Goal: Information Seeking & Learning: Understand process/instructions

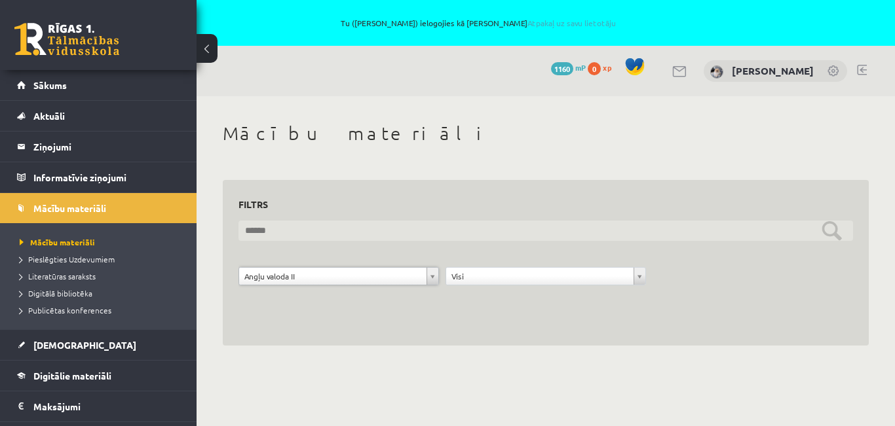
click at [557, 235] on input "text" at bounding box center [545, 231] width 614 height 20
click at [354, 229] on input "text" at bounding box center [545, 231] width 614 height 20
type input "*"
click at [268, 231] on input "text" at bounding box center [545, 231] width 614 height 20
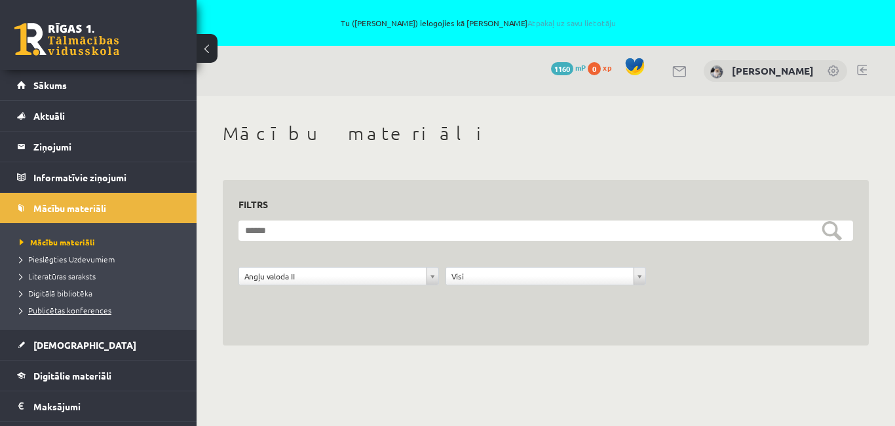
click at [55, 308] on span "Publicētas konferences" at bounding box center [66, 310] width 92 height 10
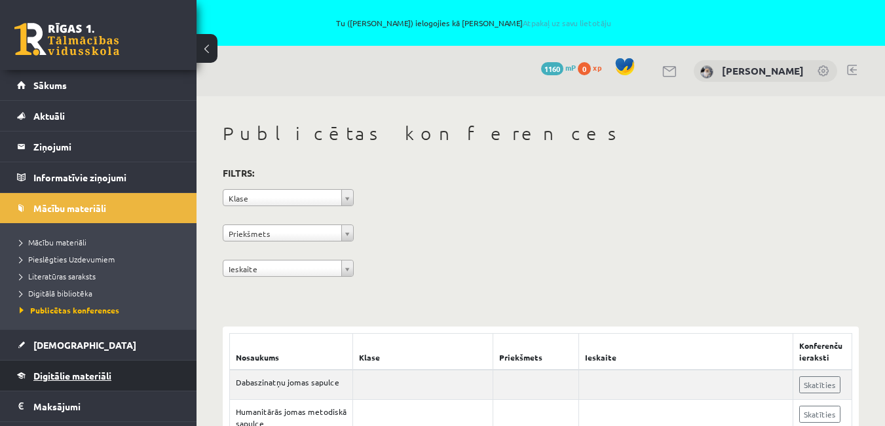
click at [62, 374] on span "Digitālie materiāli" at bounding box center [72, 376] width 78 height 12
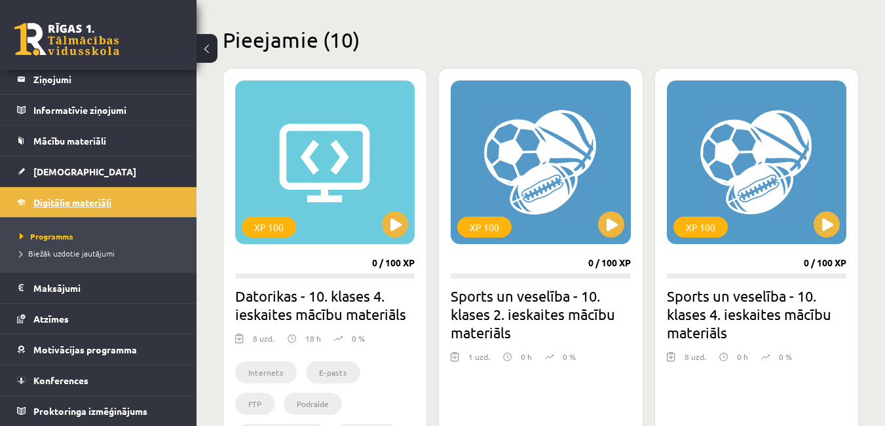
scroll to position [393, 0]
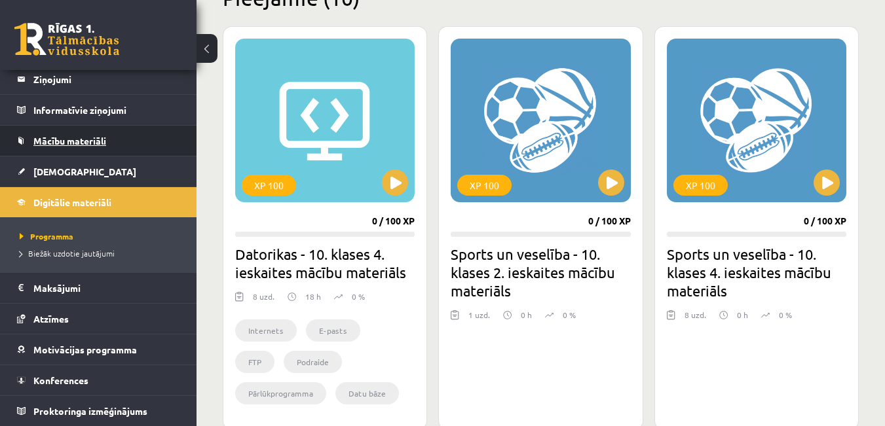
click at [95, 143] on span "Mācību materiāli" at bounding box center [69, 141] width 73 height 12
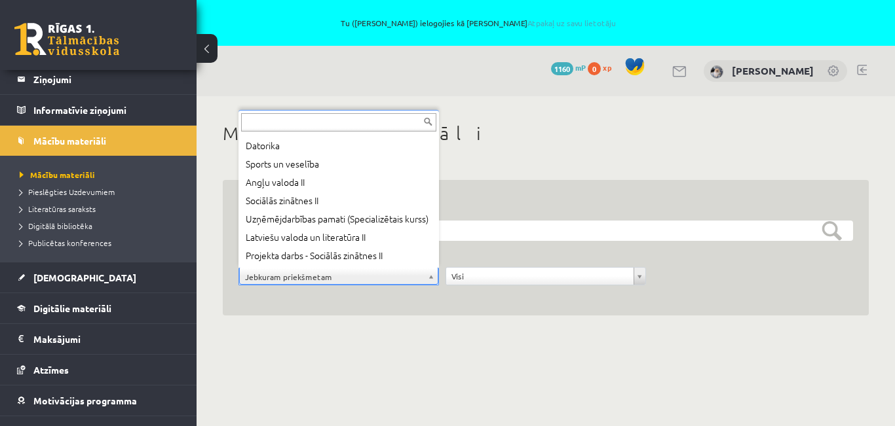
scroll to position [55, 0]
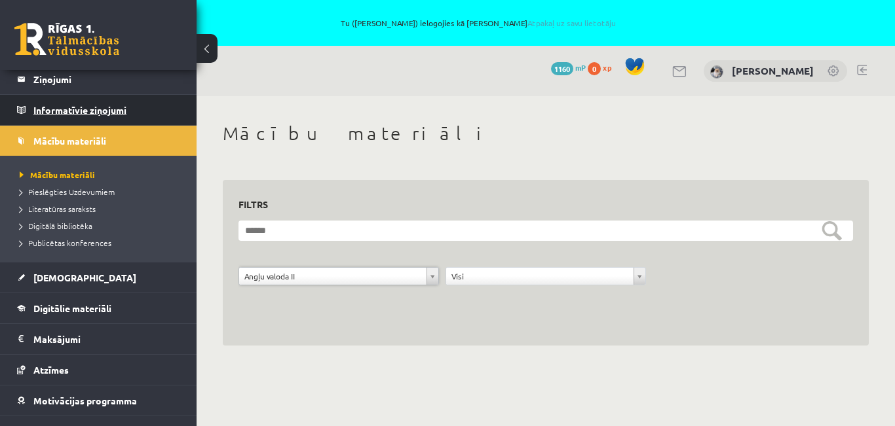
click at [71, 115] on legend "Informatīvie ziņojumi 0" at bounding box center [106, 110] width 147 height 30
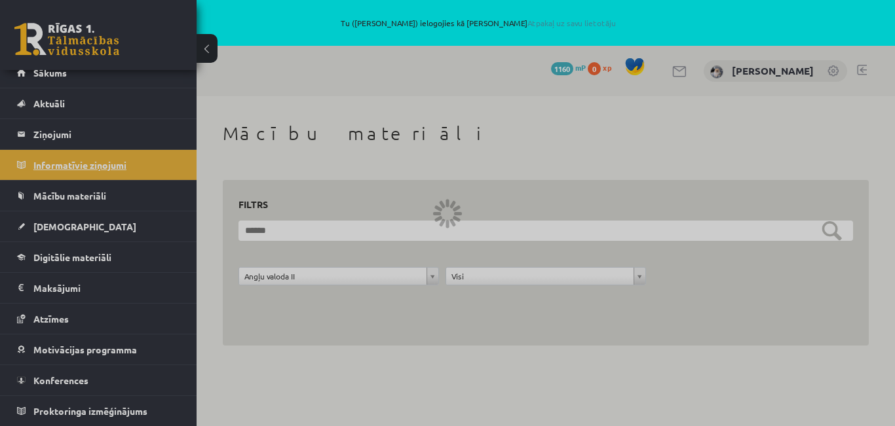
scroll to position [12, 0]
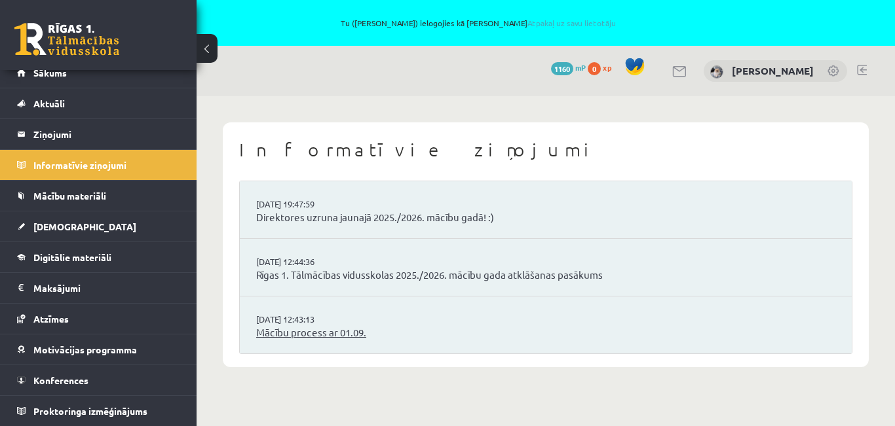
click at [296, 329] on link "Mācību process ar 01.09." at bounding box center [545, 333] width 579 height 15
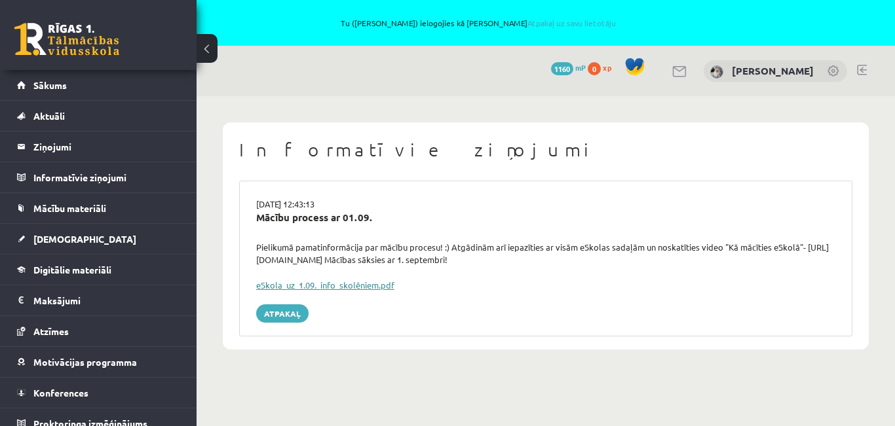
click at [333, 285] on link "eSkola_uz_1.09._info_skolēniem.pdf" at bounding box center [325, 285] width 138 height 11
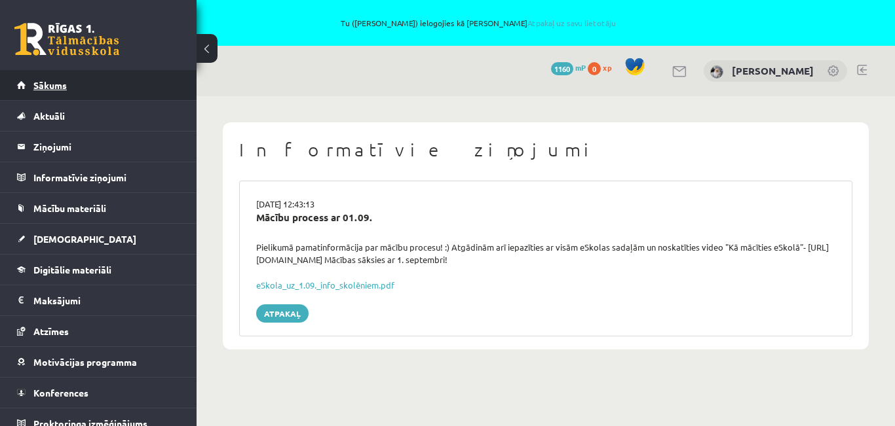
click at [51, 90] on span "Sākums" at bounding box center [49, 85] width 33 height 12
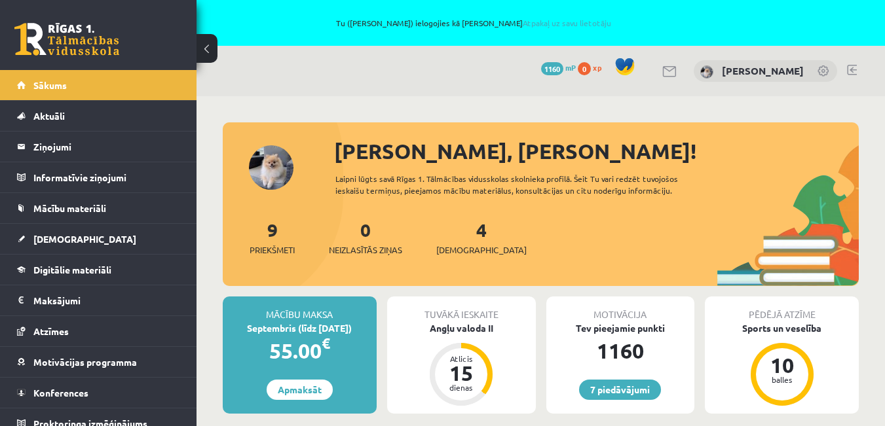
click at [856, 67] on link at bounding box center [852, 70] width 10 height 10
